Goal: Information Seeking & Learning: Learn about a topic

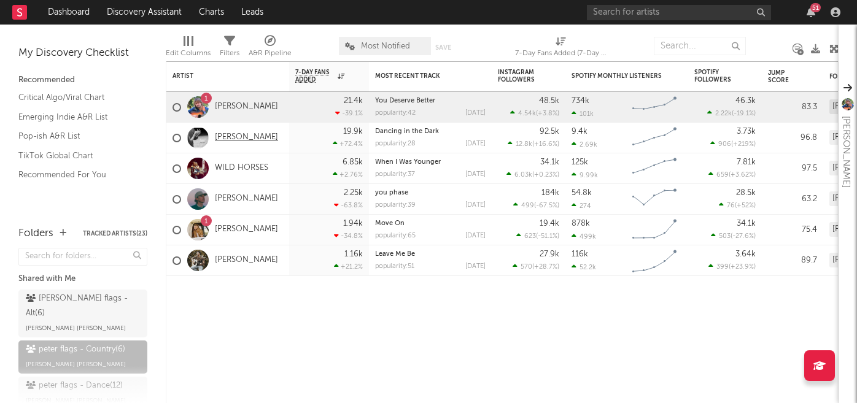
click at [246, 138] on link "[PERSON_NAME]" at bounding box center [246, 138] width 63 height 10
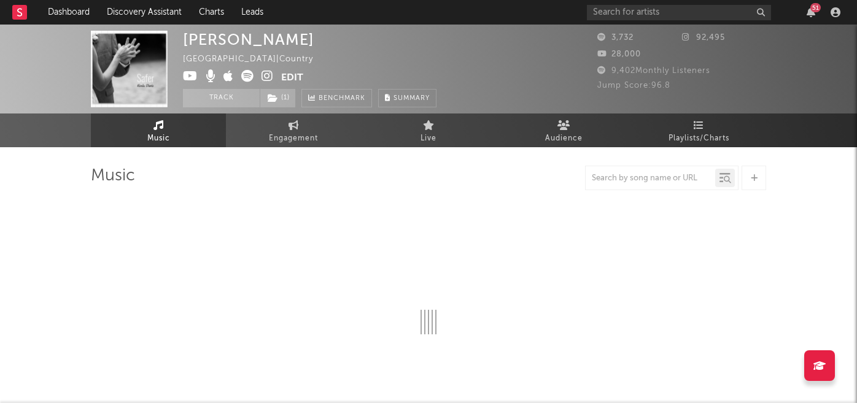
select select "1w"
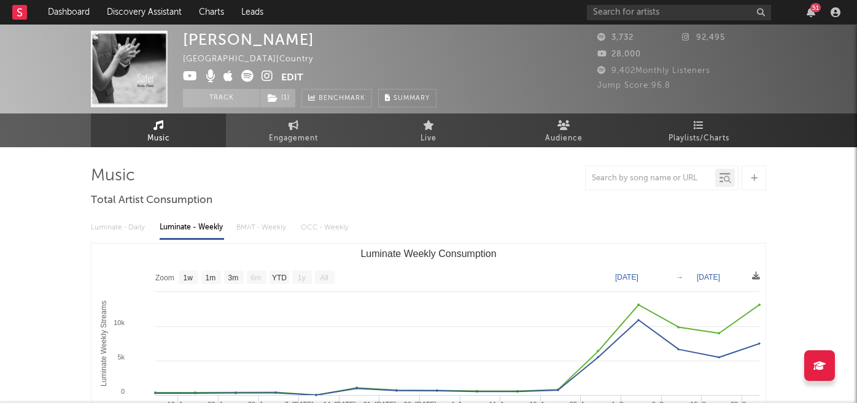
click at [266, 75] on icon at bounding box center [267, 76] width 12 height 12
click at [22, 17] on rect at bounding box center [19, 12] width 15 height 15
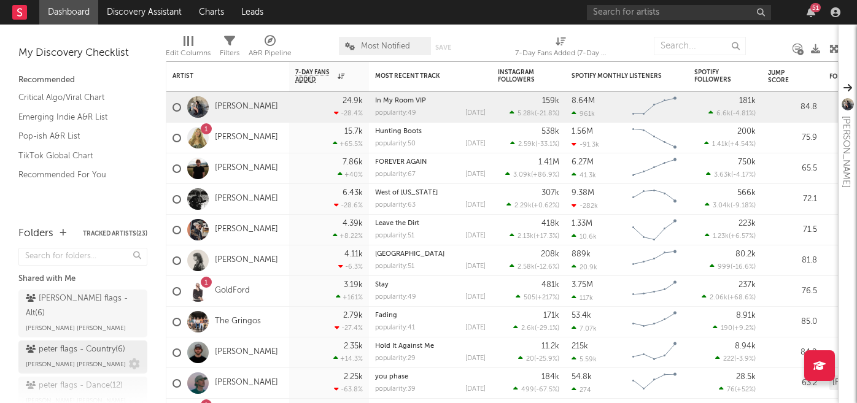
click at [64, 343] on div "[PERSON_NAME] flags - Country ( 6 )" at bounding box center [75, 350] width 99 height 15
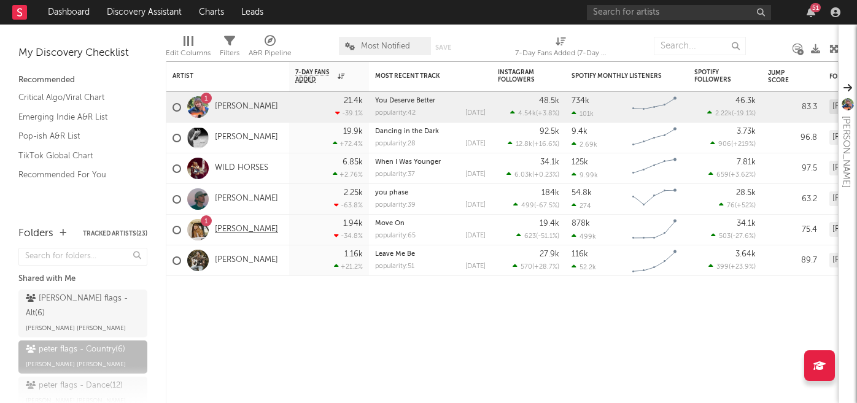
click at [231, 230] on link "[PERSON_NAME]" at bounding box center [246, 230] width 63 height 10
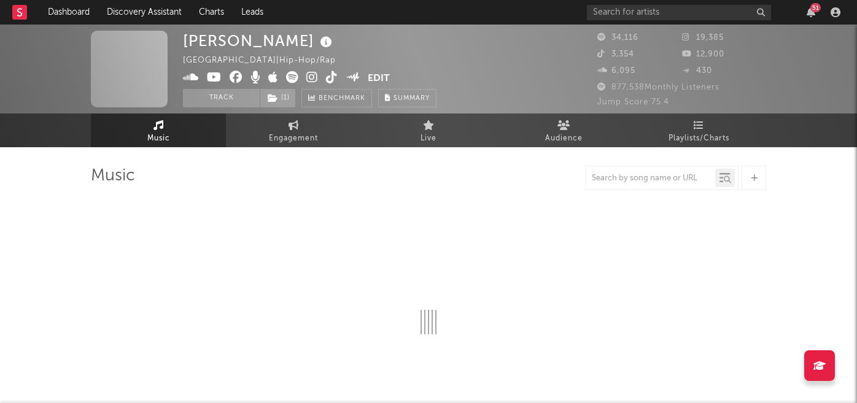
select select "6m"
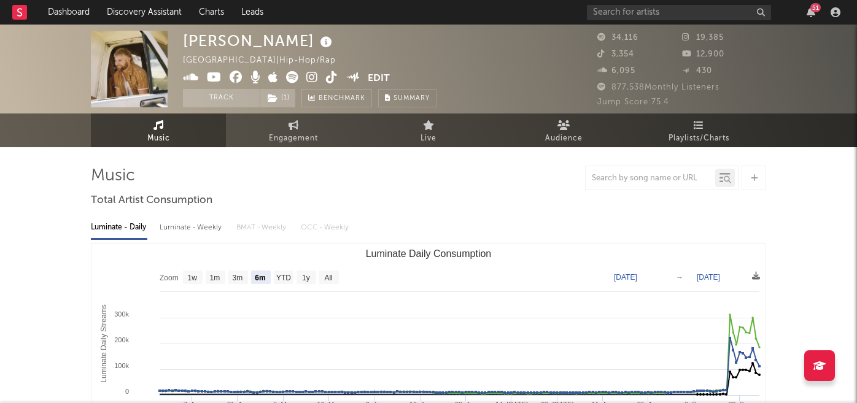
click at [25, 15] on rect at bounding box center [19, 12] width 15 height 15
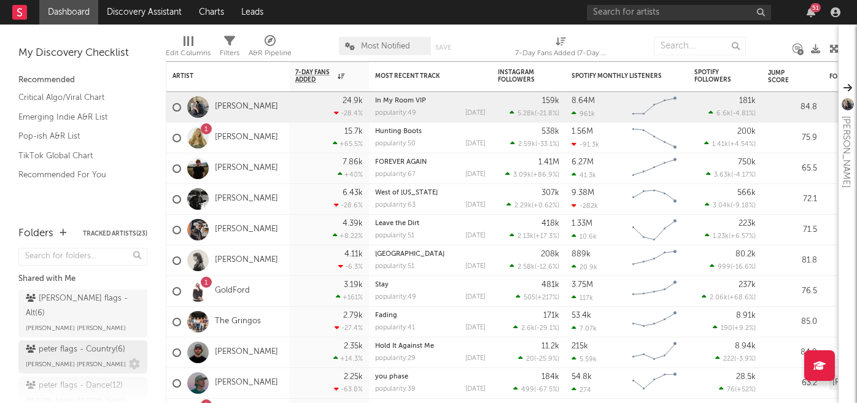
click at [80, 343] on div "[PERSON_NAME] flags - Country ( 6 )" at bounding box center [75, 350] width 99 height 15
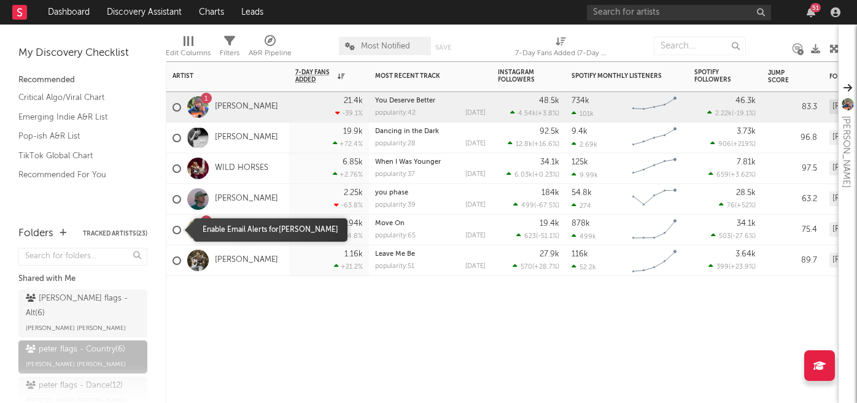
click at [177, 230] on div at bounding box center [176, 230] width 9 height 9
click at [172, 230] on input "checkbox" at bounding box center [172, 230] width 0 height 11
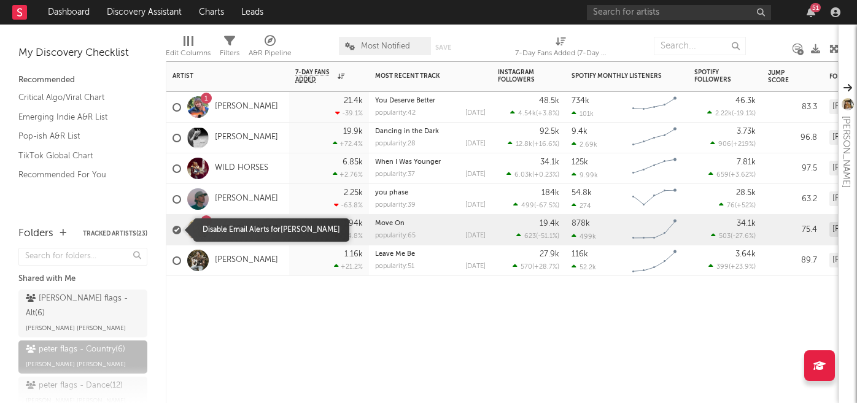
click at [177, 230] on div at bounding box center [176, 230] width 9 height 9
click at [172, 230] on input "checkbox" at bounding box center [172, 230] width 0 height 11
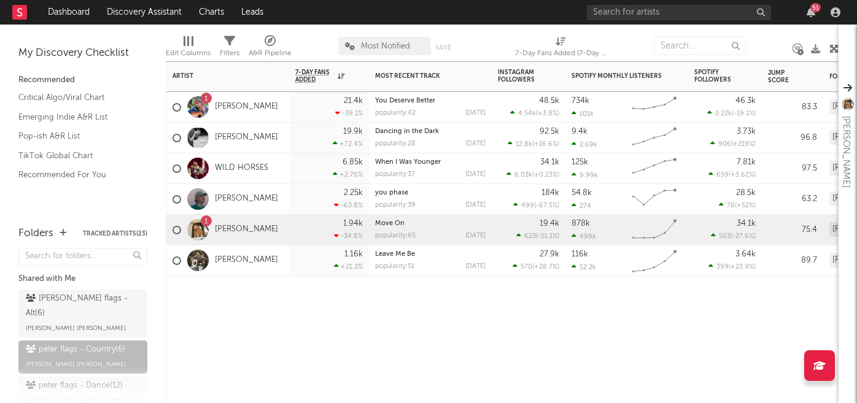
click at [236, 101] on div "1 [PERSON_NAME]" at bounding box center [225, 108] width 106 height 36
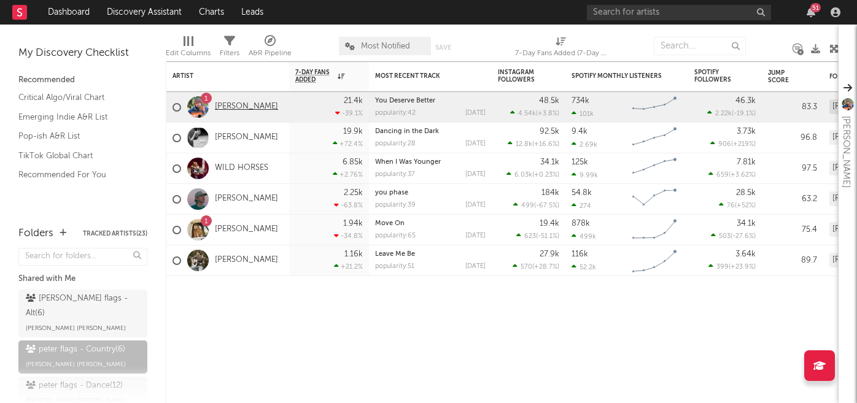
click at [237, 106] on link "[PERSON_NAME]" at bounding box center [246, 107] width 63 height 10
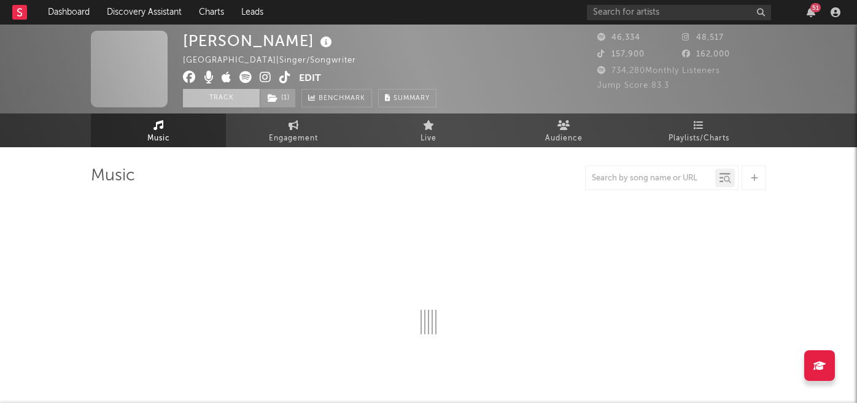
select select "6m"
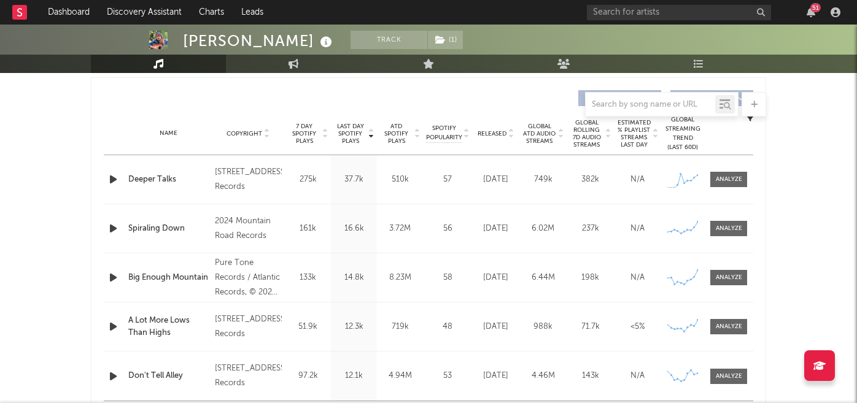
scroll to position [461, 0]
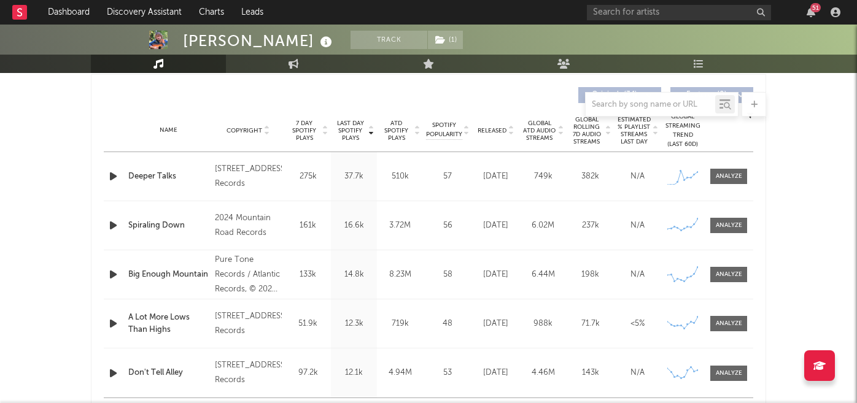
click at [249, 129] on span "Copyright" at bounding box center [245, 130] width 36 height 7
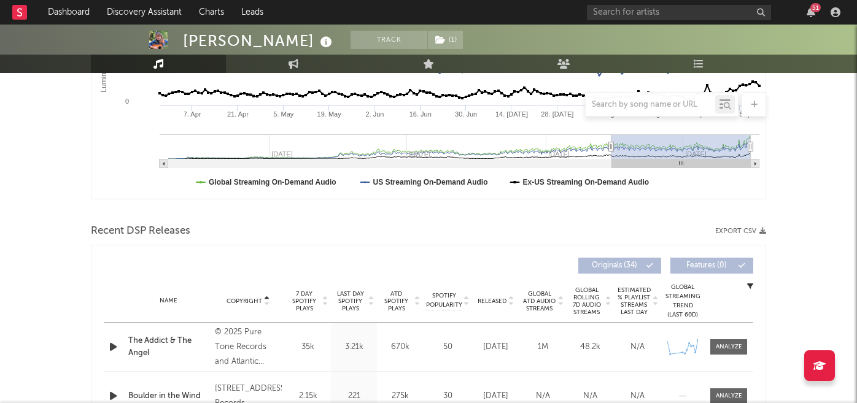
scroll to position [0, 0]
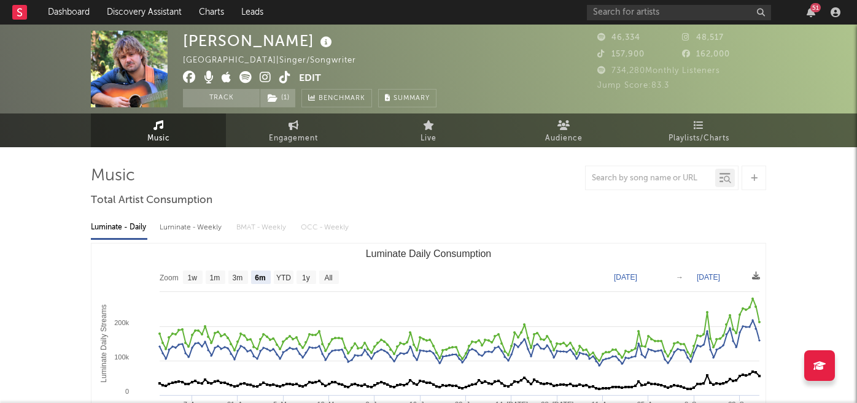
click at [15, 16] on rect at bounding box center [19, 12] width 15 height 15
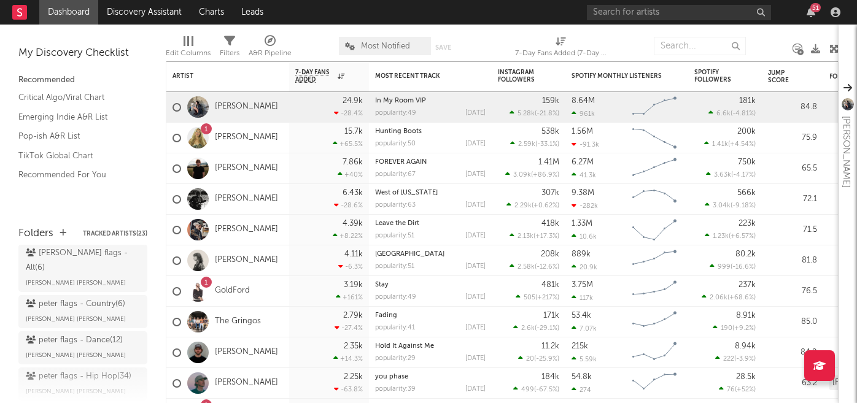
scroll to position [61, 0]
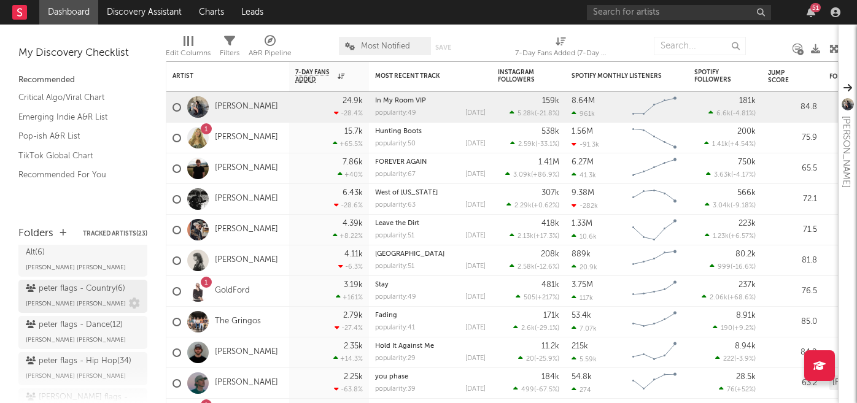
click at [65, 282] on div "[PERSON_NAME] flags - Country ( 6 )" at bounding box center [75, 289] width 99 height 15
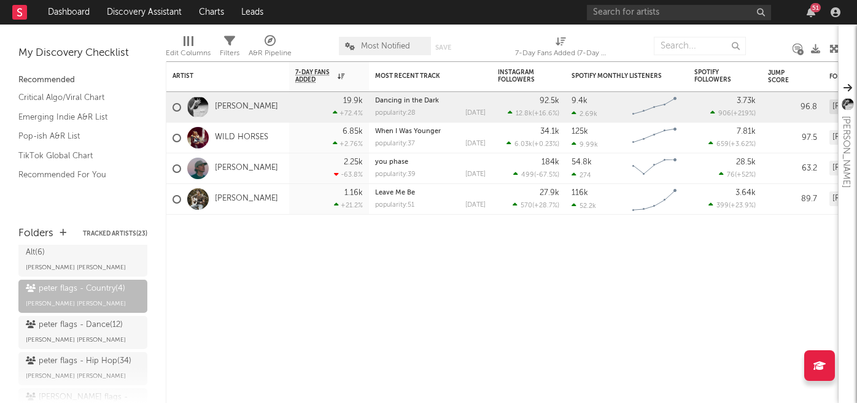
click at [23, 12] on rect at bounding box center [19, 12] width 15 height 15
